Goal: Information Seeking & Learning: Learn about a topic

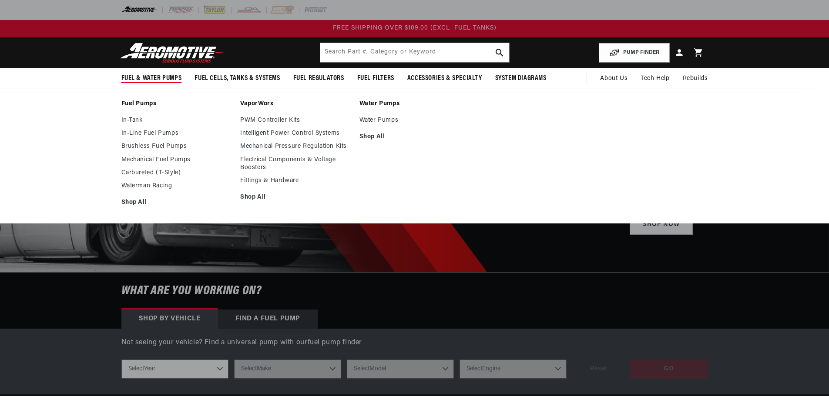
click at [147, 129] on ul "In-Tank In-Line Fuel Pumps Brushless Fuel Pumps Mechanical Fuel Pumps Carburete…" at bounding box center [176, 162] width 111 height 90
click at [152, 145] on link "Brushless Fuel Pumps" at bounding box center [176, 147] width 111 height 8
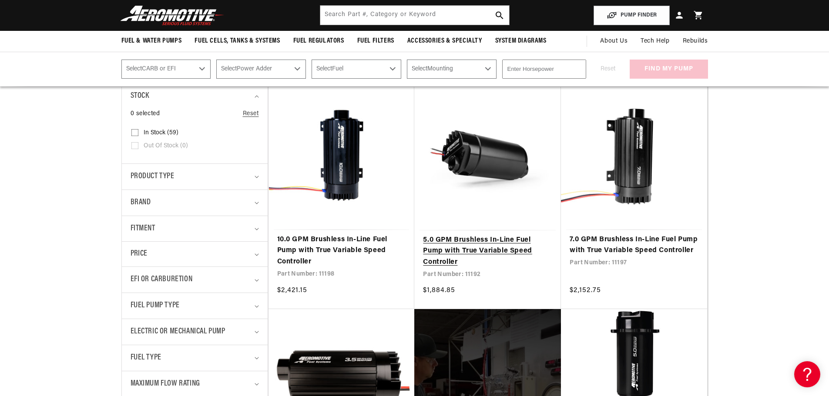
scroll to position [174, 0]
click at [489, 252] on link "5.0 GPM Brushless In-Line Fuel Pump with True Variable Speed Controller" at bounding box center [487, 252] width 129 height 34
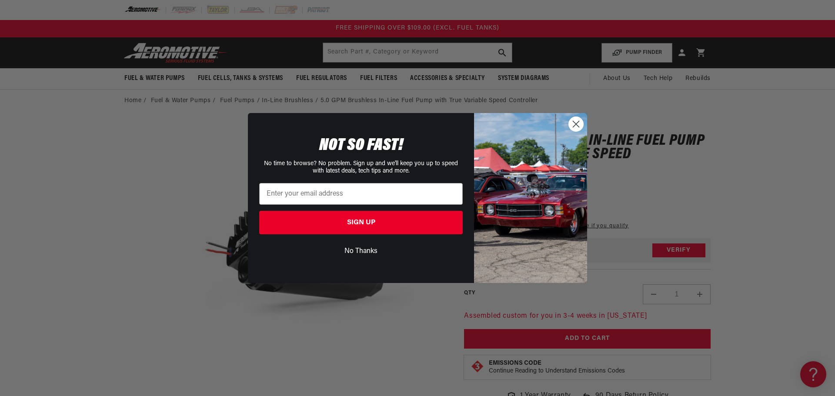
click at [575, 121] on circle "Close dialog" at bounding box center [576, 124] width 14 height 14
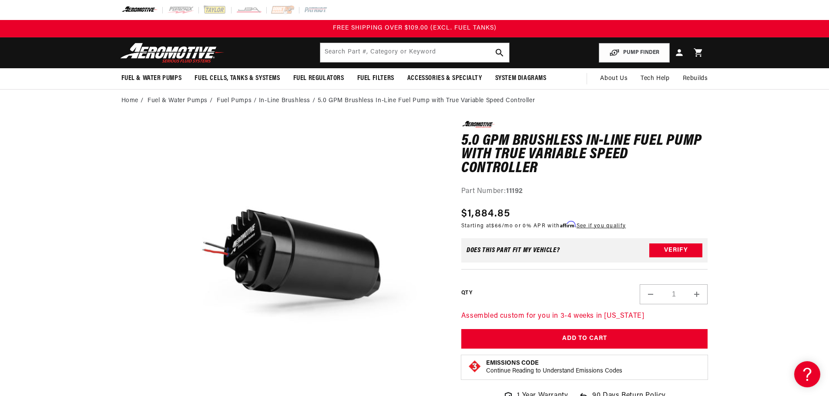
click at [540, 193] on div "Part Number: 11192" at bounding box center [584, 191] width 247 height 11
click at [568, 201] on div "0.0 star rating Write a review 5.0 GPM Brushless In-Line Fuel Pump with True Va…" at bounding box center [584, 265] width 247 height 289
click at [169, 395] on button "Open media 1 in modal" at bounding box center [169, 395] width 0 height 0
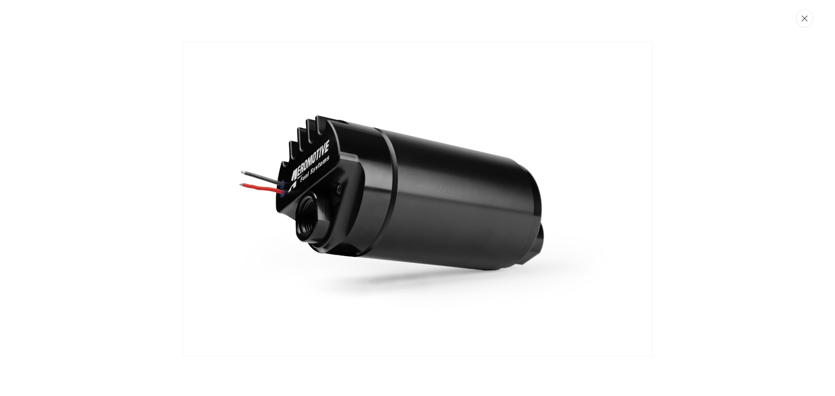
click at [804, 20] on icon "Close" at bounding box center [805, 18] width 6 height 7
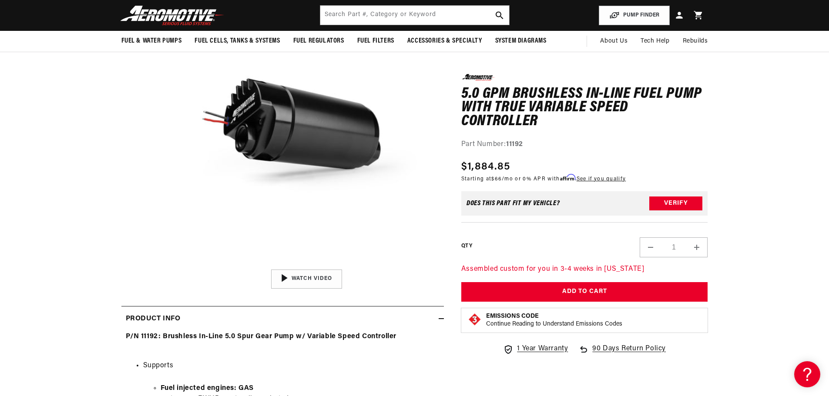
scroll to position [87, 0]
